Goal: Information Seeking & Learning: Learn about a topic

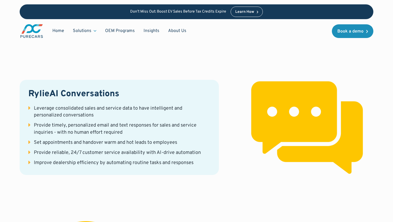
scroll to position [795, 0]
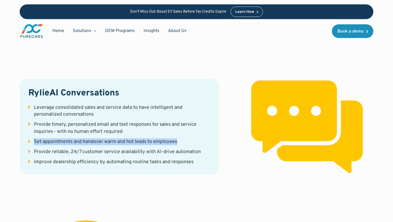
drag, startPoint x: 34, startPoint y: 133, endPoint x: 183, endPoint y: 137, distance: 148.7
click at [183, 138] on li "Set appointments and handover warm and hot leads to employees" at bounding box center [119, 141] width 182 height 7
copy div "Set appointments and handover warm and hot leads to employees"
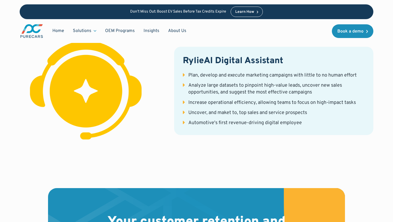
scroll to position [966, 0]
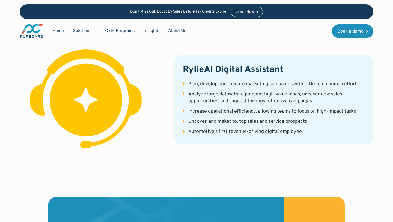
click at [248, 64] on h3 "RylieAI Digital Assistant" at bounding box center [274, 69] width 182 height 11
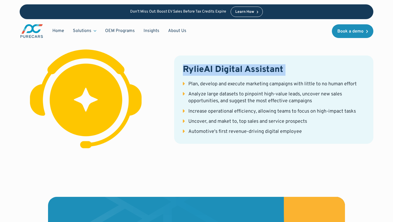
click at [248, 64] on h3 "RylieAI Digital Assistant" at bounding box center [274, 69] width 182 height 11
copy h3 "RylieAI Digital Assistant"
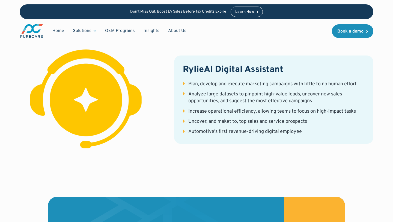
click at [231, 81] on div "Plan, develop and execute marketing campaigns with little to no human effort" at bounding box center [273, 84] width 169 height 7
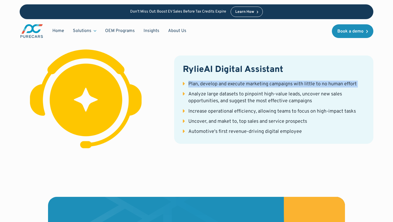
click at [231, 81] on div "Plan, develop and execute marketing campaigns with little to no human effort" at bounding box center [273, 84] width 169 height 7
copy div "Plan, develop and execute marketing campaigns with little to no human effort"
